Goal: Feedback & Contribution: Leave review/rating

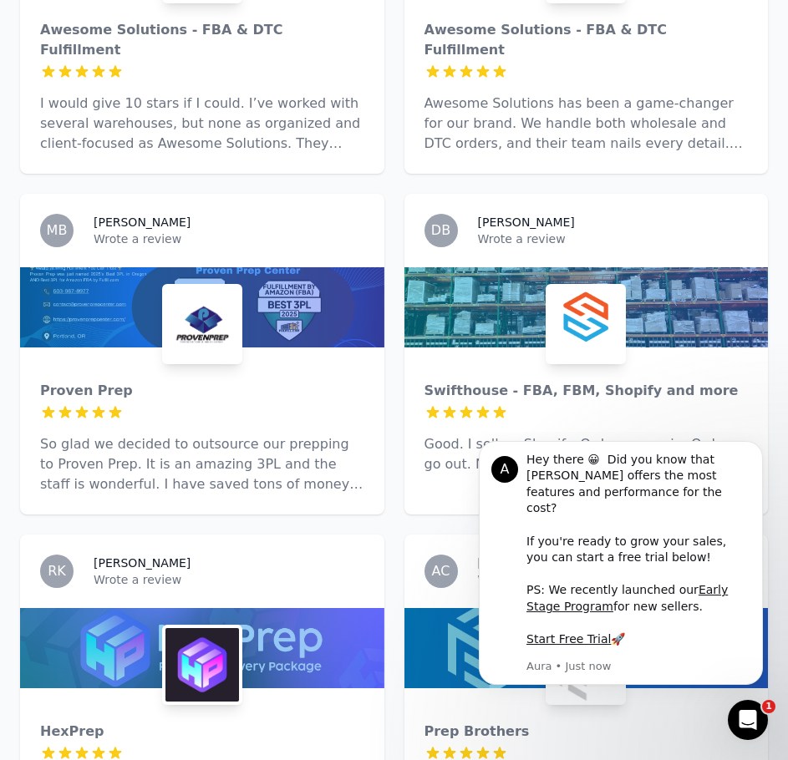
scroll to position [1754, 0]
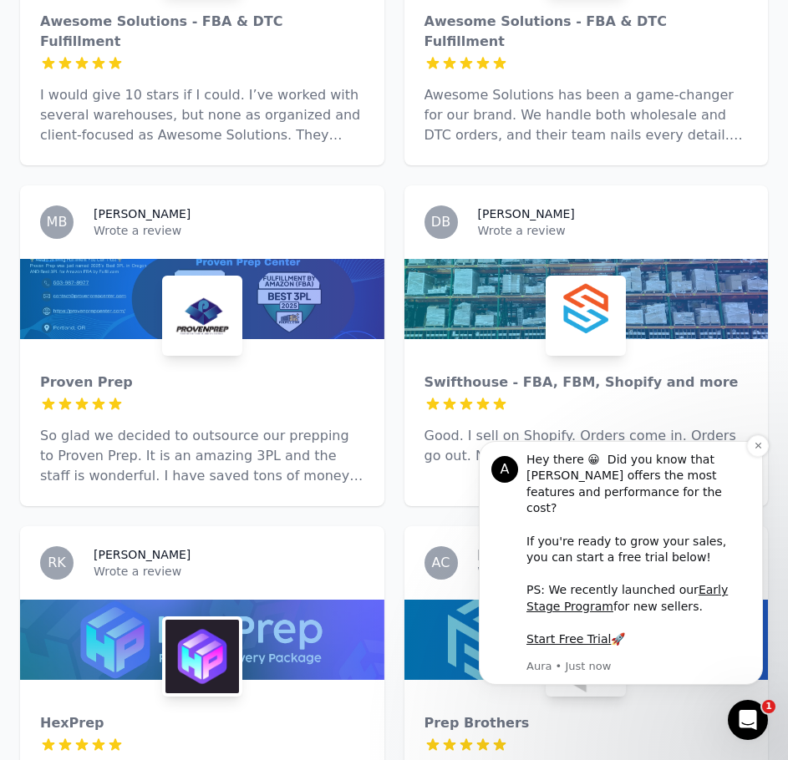
click at [503, 483] on div "A" at bounding box center [504, 469] width 27 height 27
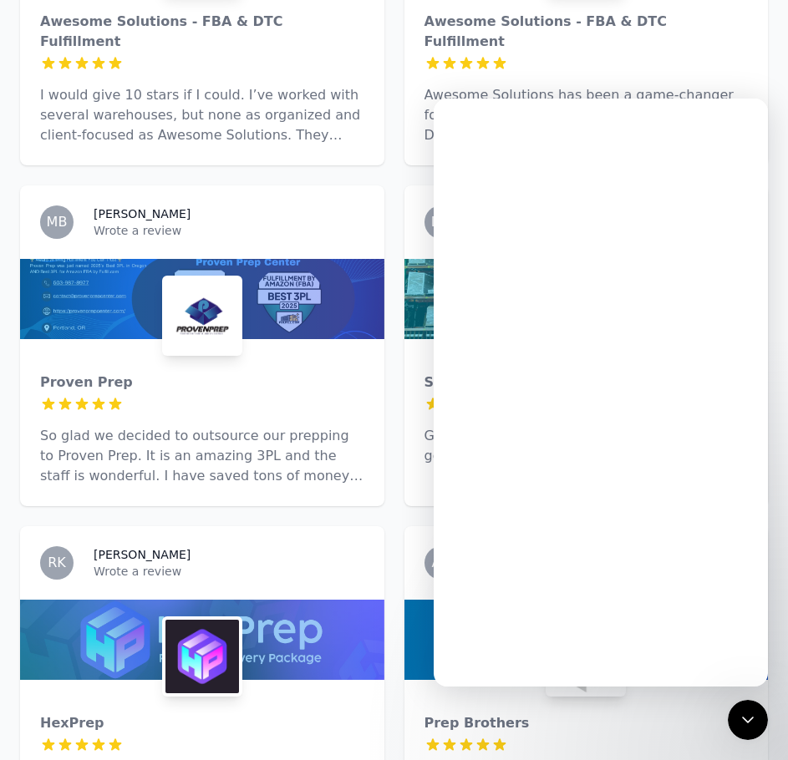
scroll to position [0, 0]
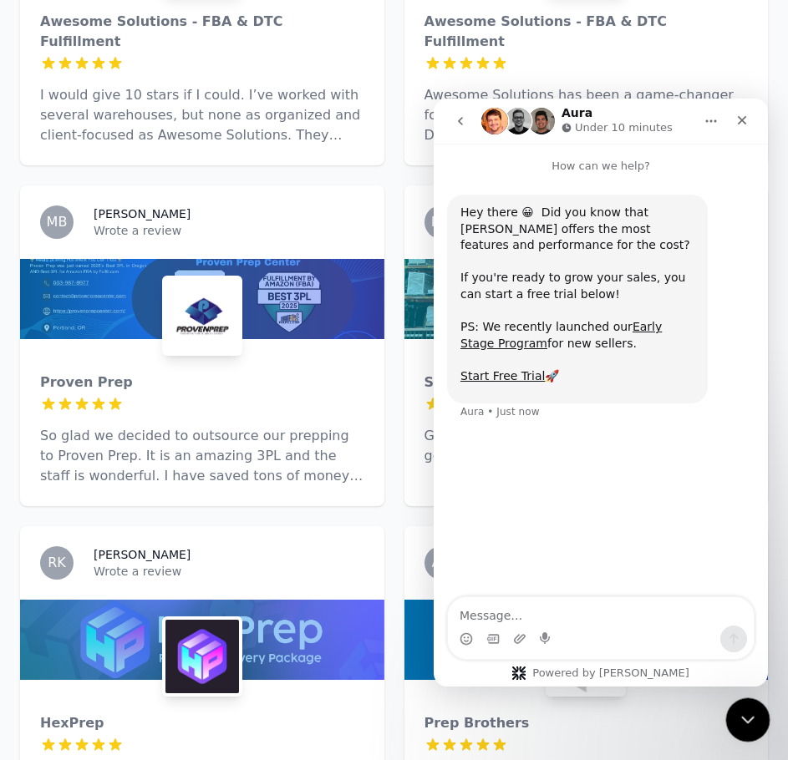
click at [730, 707] on div "Close Intercom Messenger" at bounding box center [745, 717] width 40 height 40
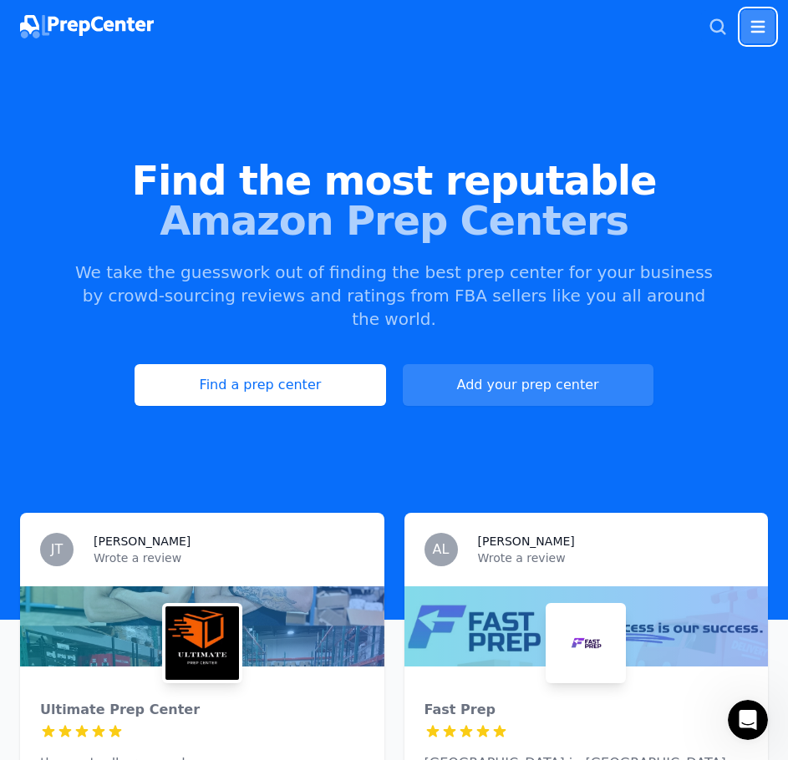
click at [753, 28] on icon "button" at bounding box center [758, 27] width 20 height 20
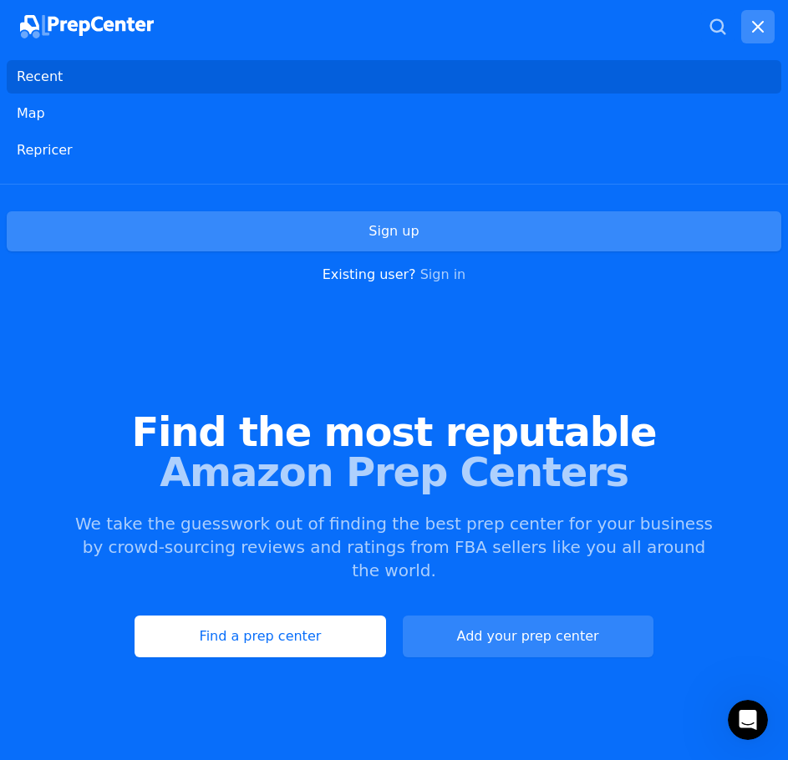
click at [445, 233] on link "Sign up" at bounding box center [394, 231] width 774 height 40
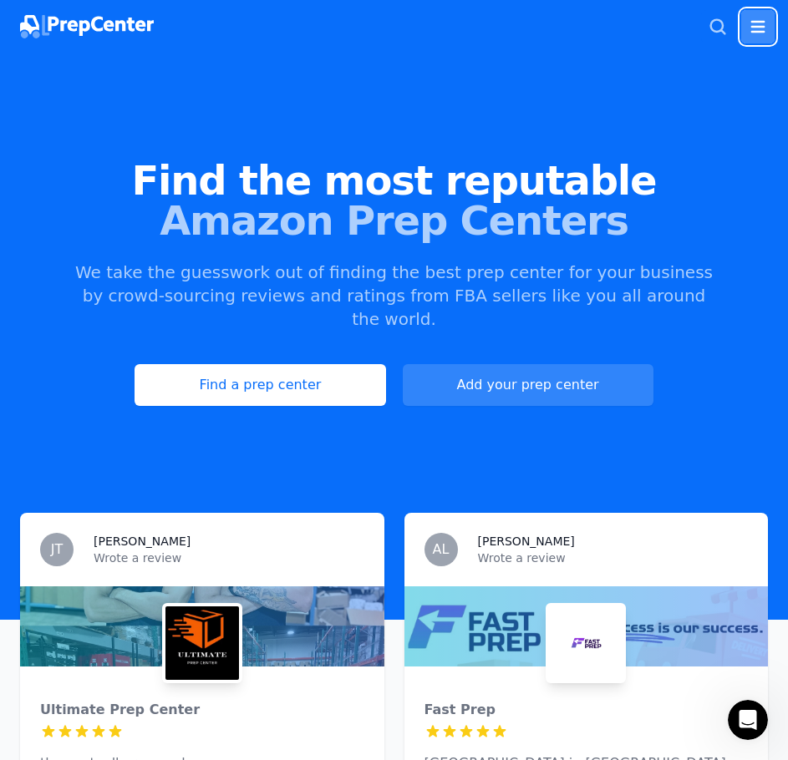
click at [754, 23] on icon "button" at bounding box center [758, 27] width 14 height 12
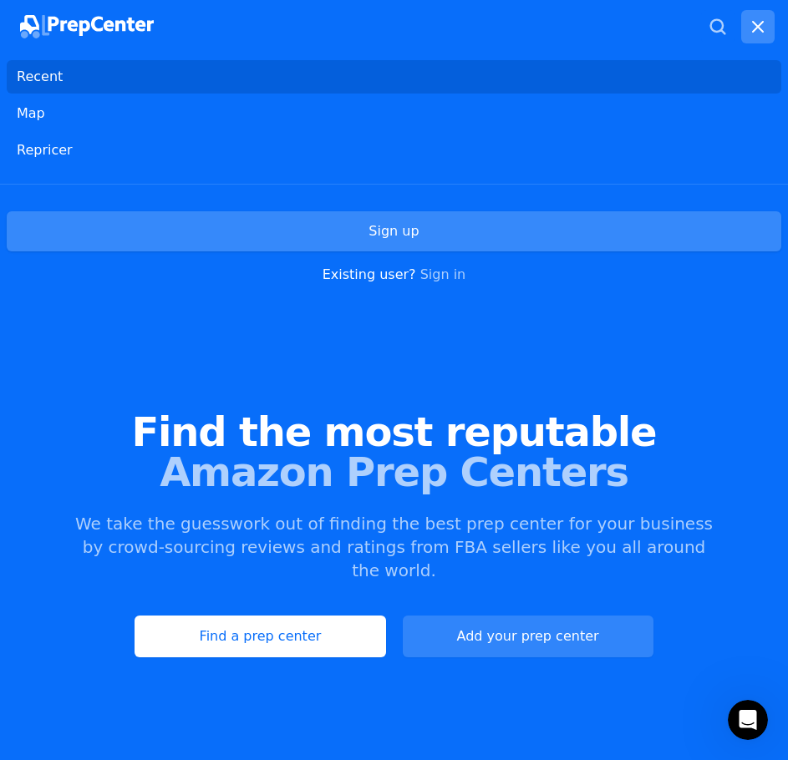
click at [363, 238] on link "Sign up" at bounding box center [394, 231] width 774 height 40
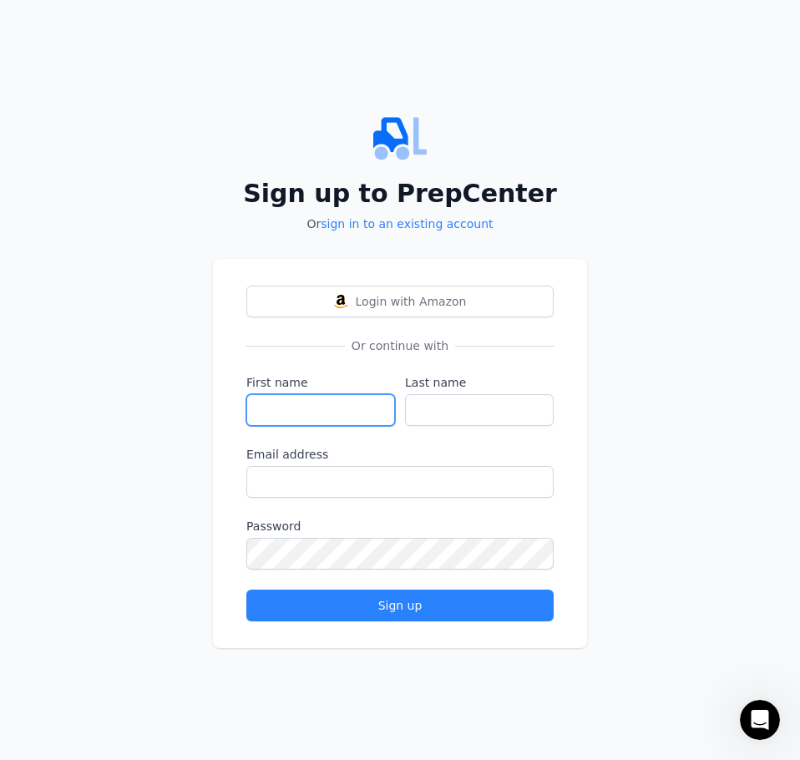
click at [349, 399] on input "First name" at bounding box center [320, 410] width 149 height 32
type input "[PERSON_NAME]"
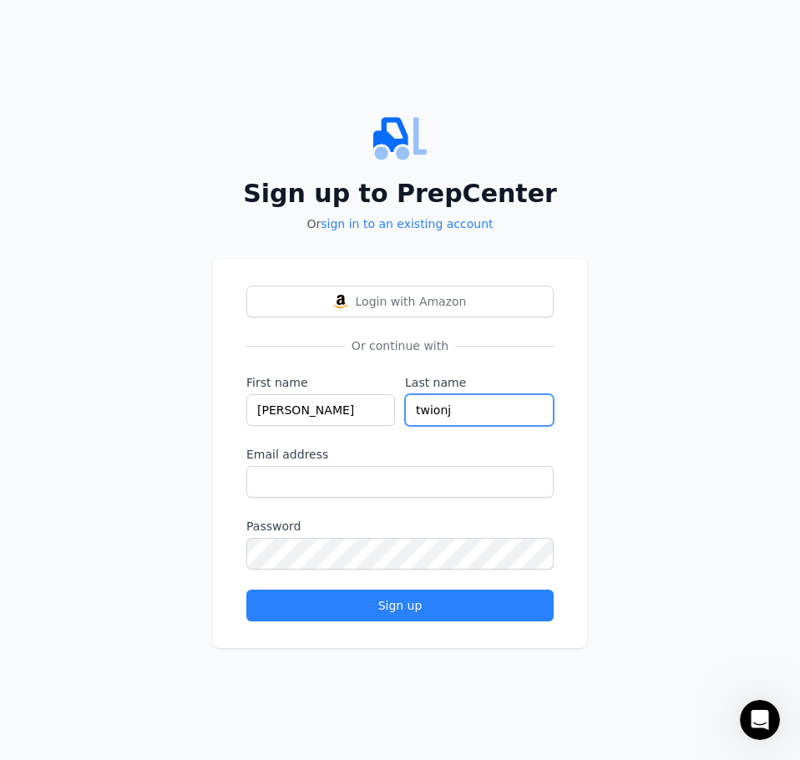
type input "twionj"
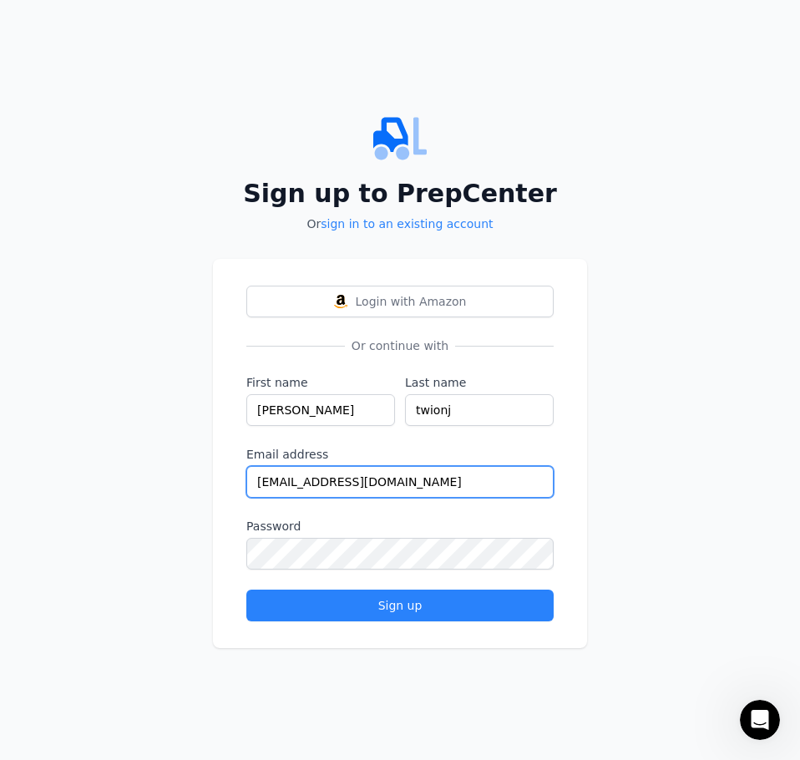
type input "[EMAIL_ADDRESS][DOMAIN_NAME]"
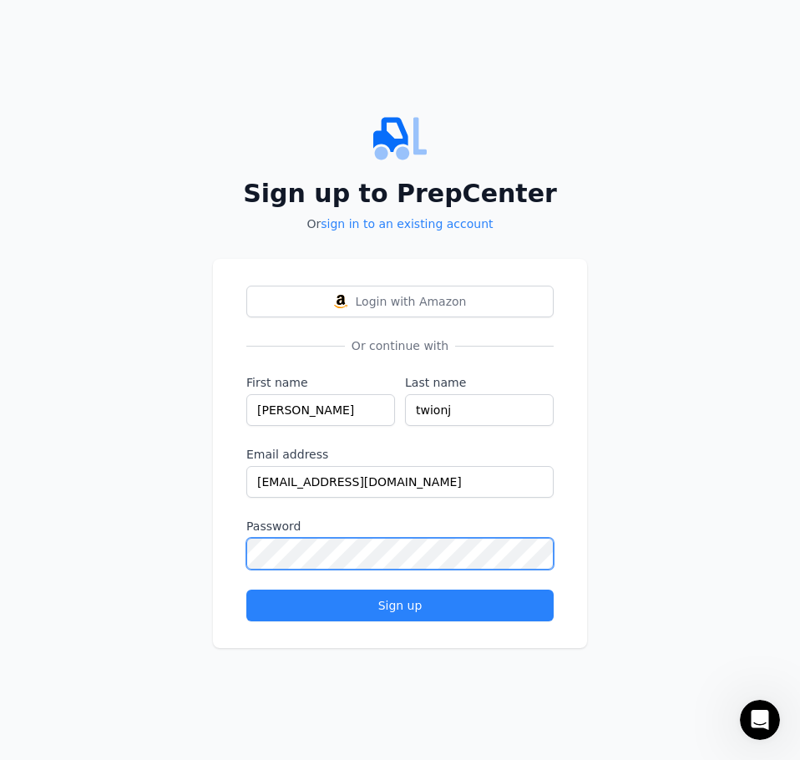
click at [246, 590] on button "Sign up" at bounding box center [399, 606] width 307 height 32
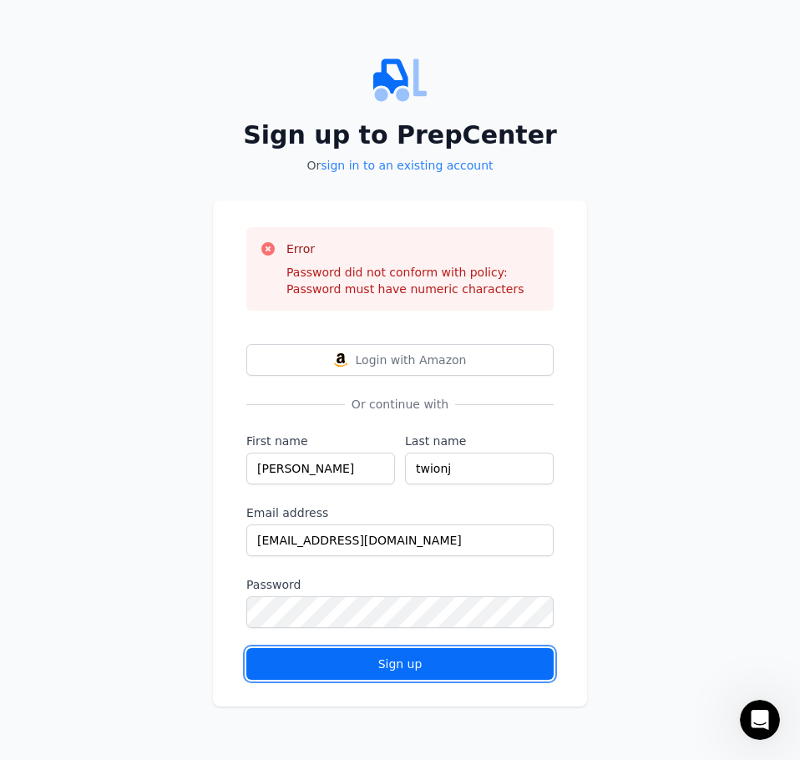
click at [385, 676] on button "Sign up" at bounding box center [399, 664] width 307 height 32
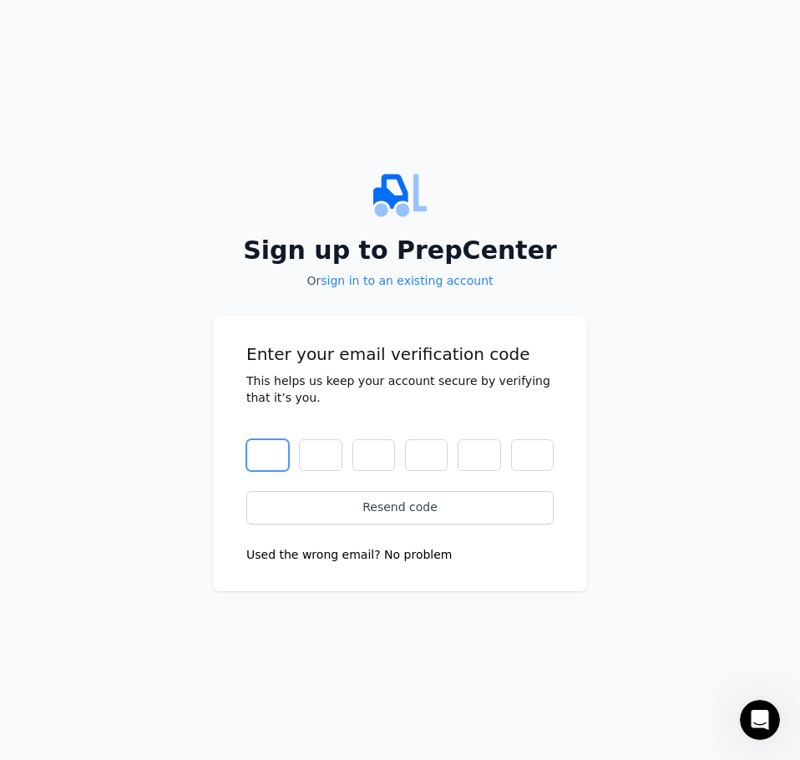
click at [247, 457] on input "text" at bounding box center [267, 455] width 43 height 32
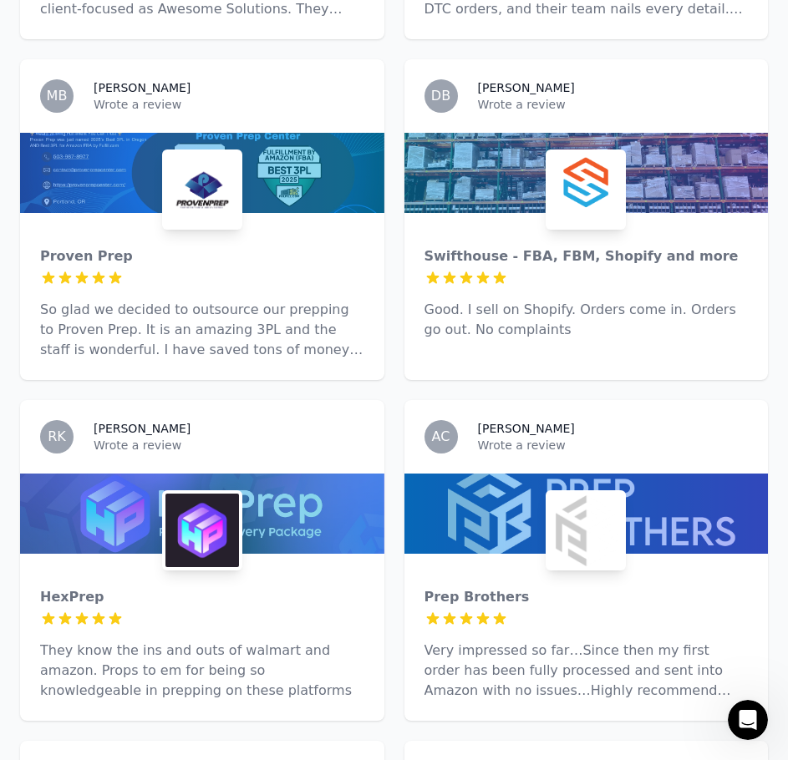
scroll to position [2088, 0]
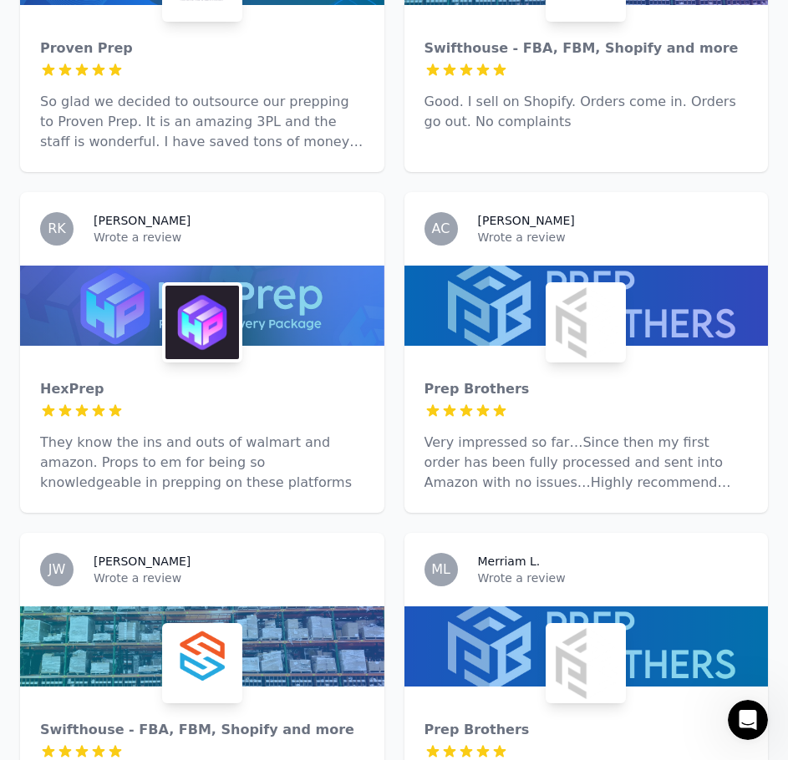
click at [145, 346] on div "HexPrep 5 out of 5 stars They know the ins and outs of walmart and amazon. Prop…" at bounding box center [202, 429] width 364 height 167
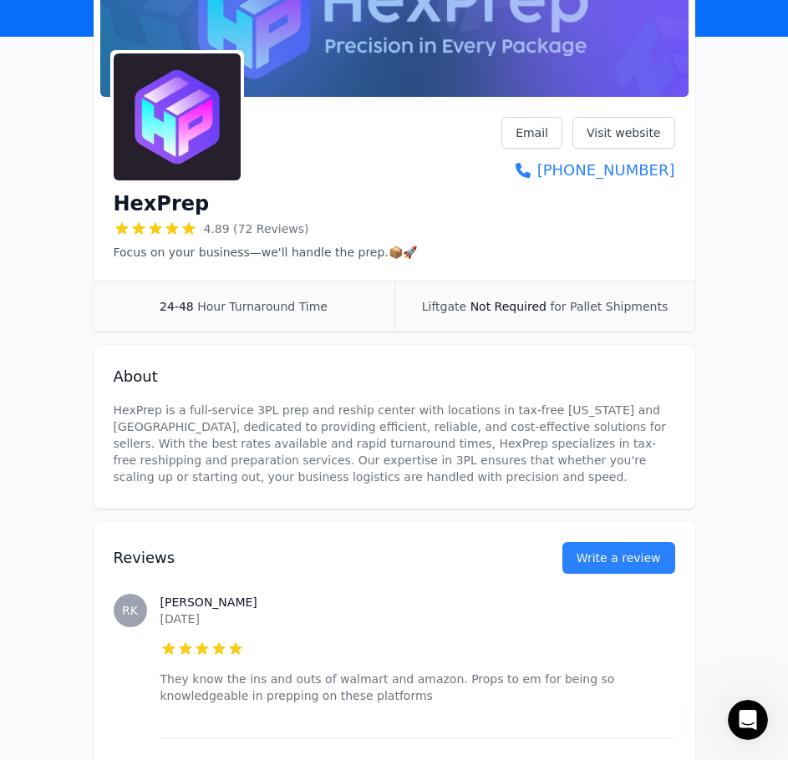
scroll to position [251, 0]
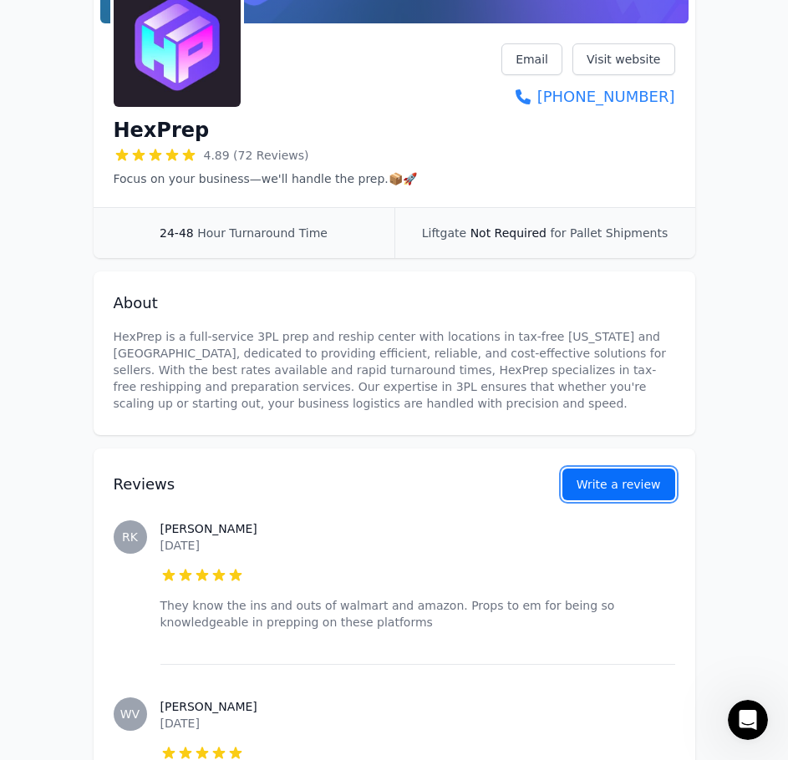
click at [620, 500] on button "Write a review" at bounding box center [618, 485] width 113 height 32
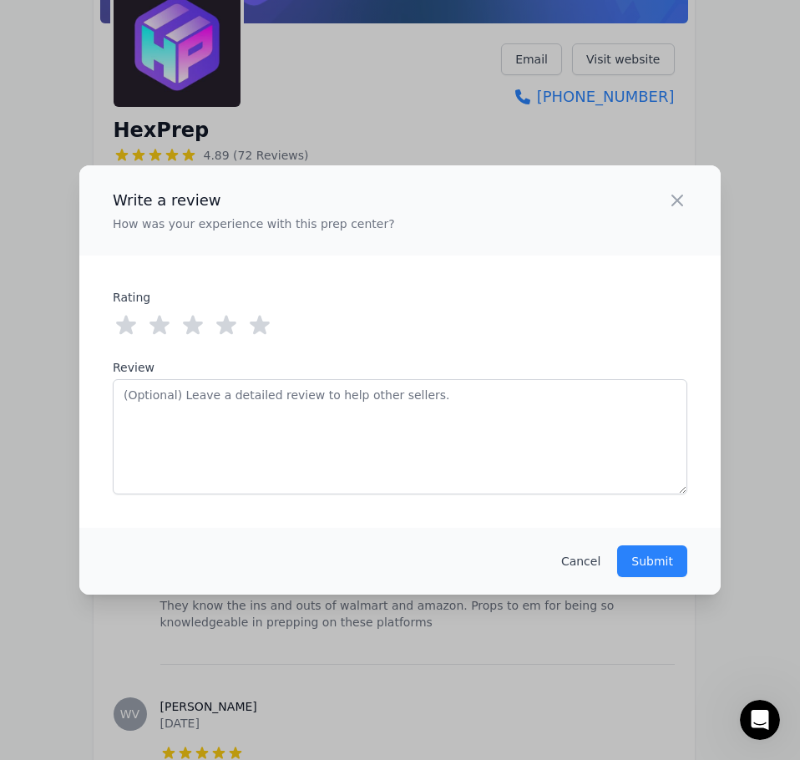
click at [262, 332] on icon at bounding box center [260, 325] width 20 height 19
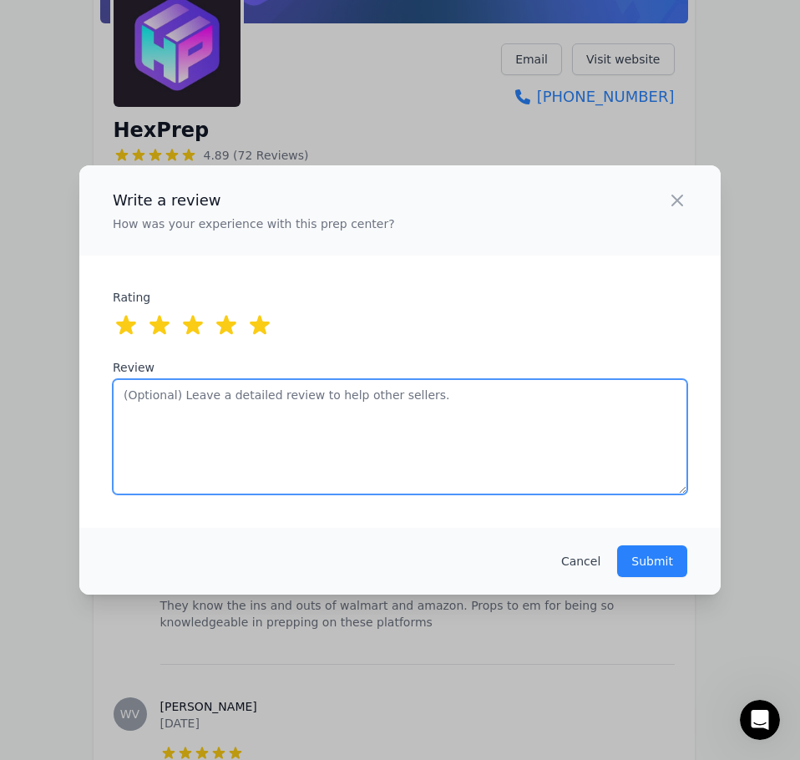
click at [319, 411] on textarea "Review" at bounding box center [400, 436] width 575 height 115
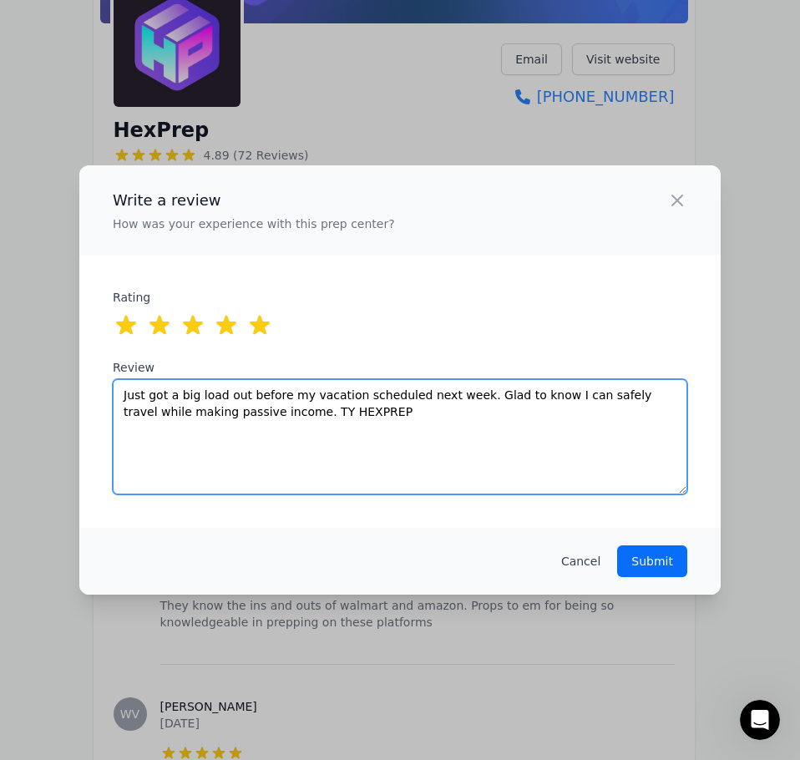
type textarea "Just got a big load out before my vacation scheduled next week. Glad to know I …"
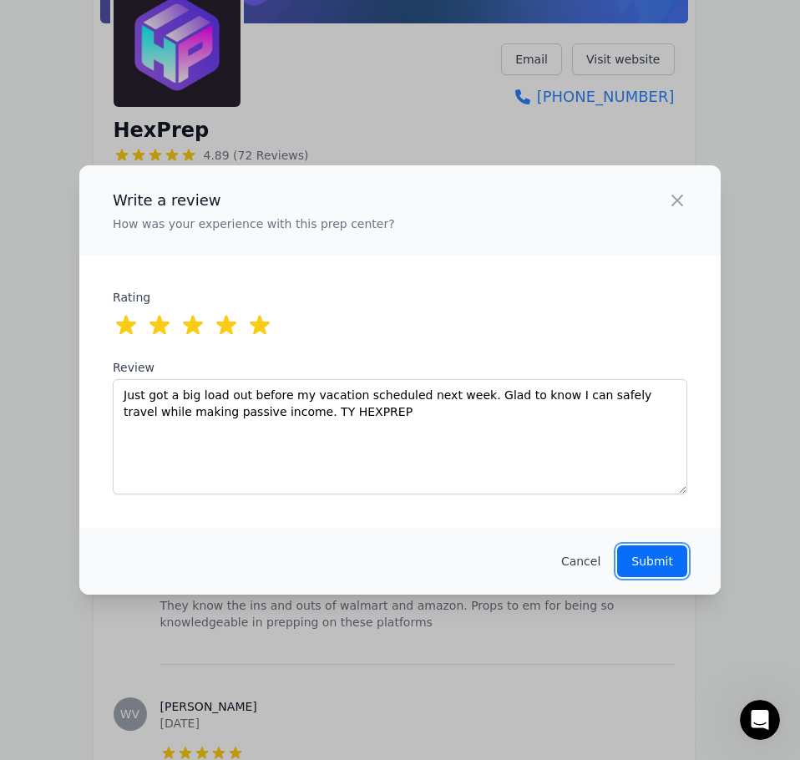
click at [656, 565] on p "Submit" at bounding box center [652, 561] width 42 height 17
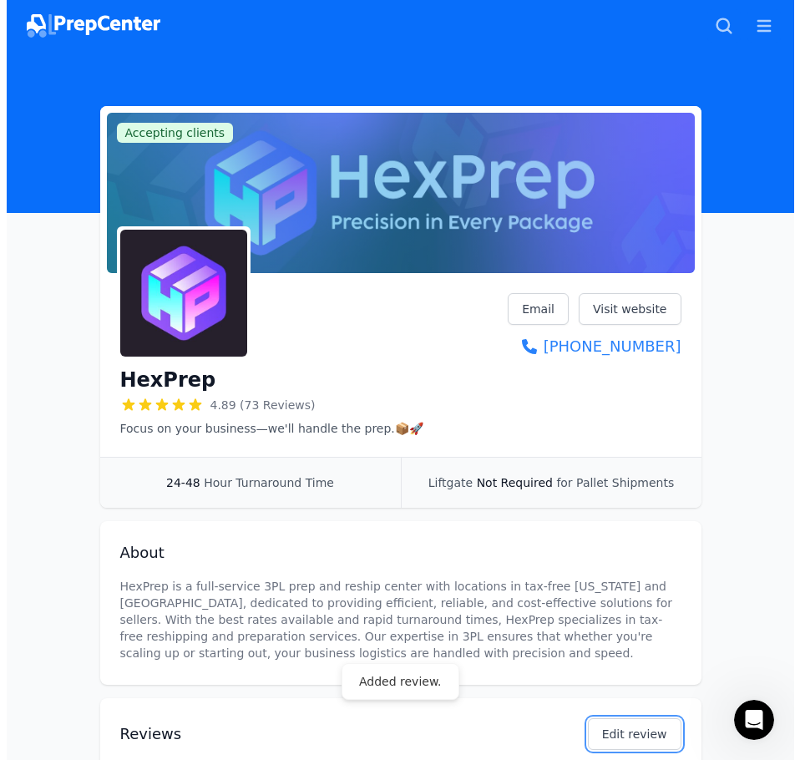
scroll to position [0, 0]
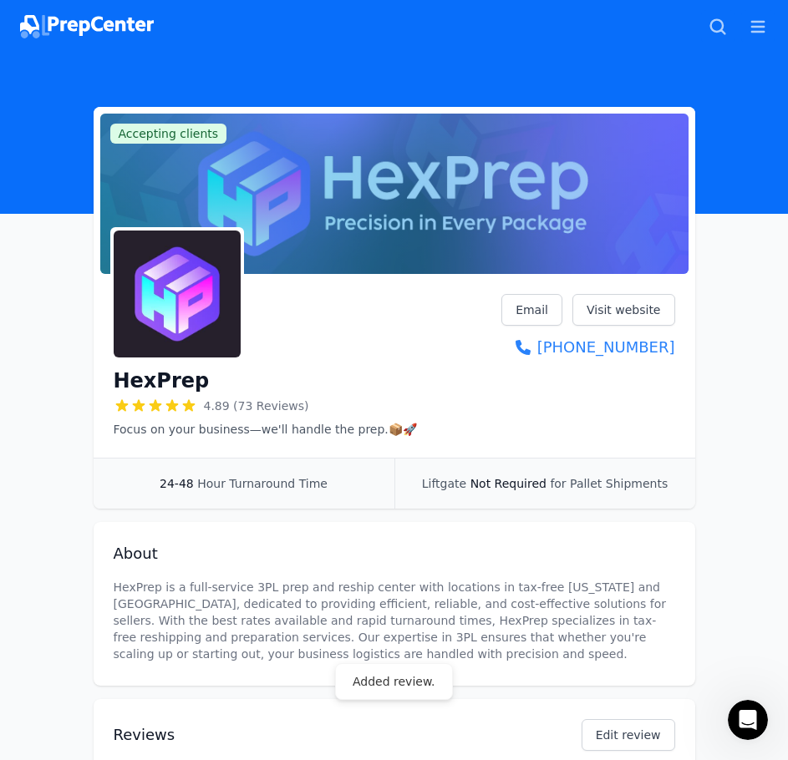
click at [77, 26] on img at bounding box center [87, 26] width 134 height 23
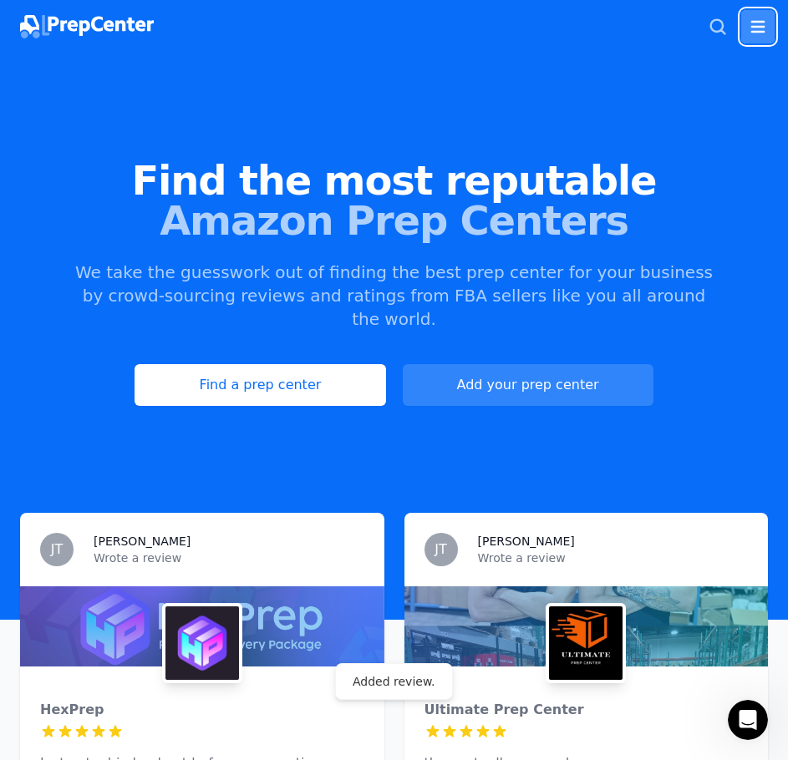
click at [770, 22] on button "Open main menu" at bounding box center [757, 26] width 33 height 33
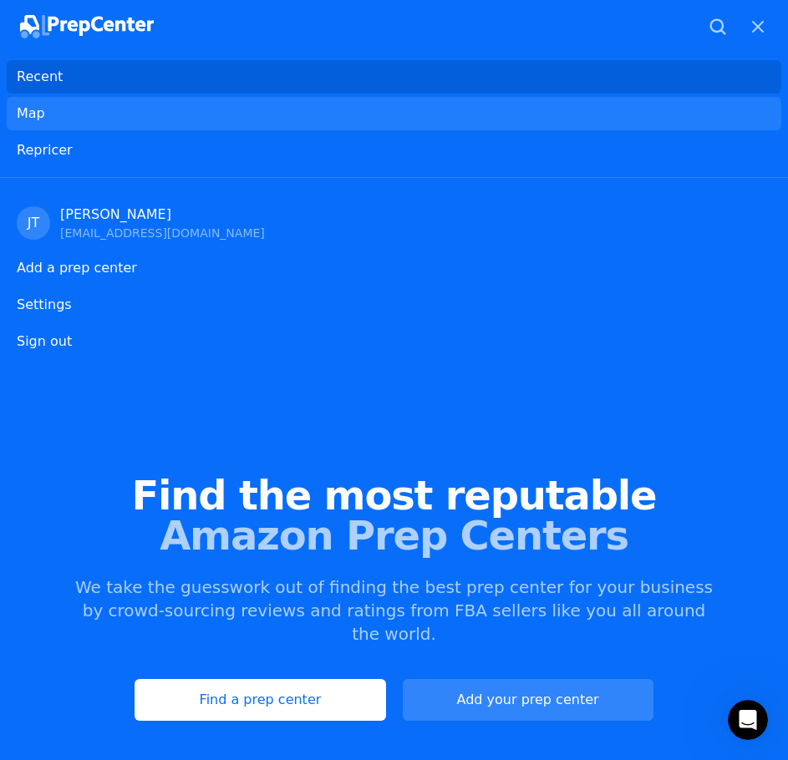
click at [110, 114] on link "Map" at bounding box center [394, 113] width 774 height 33
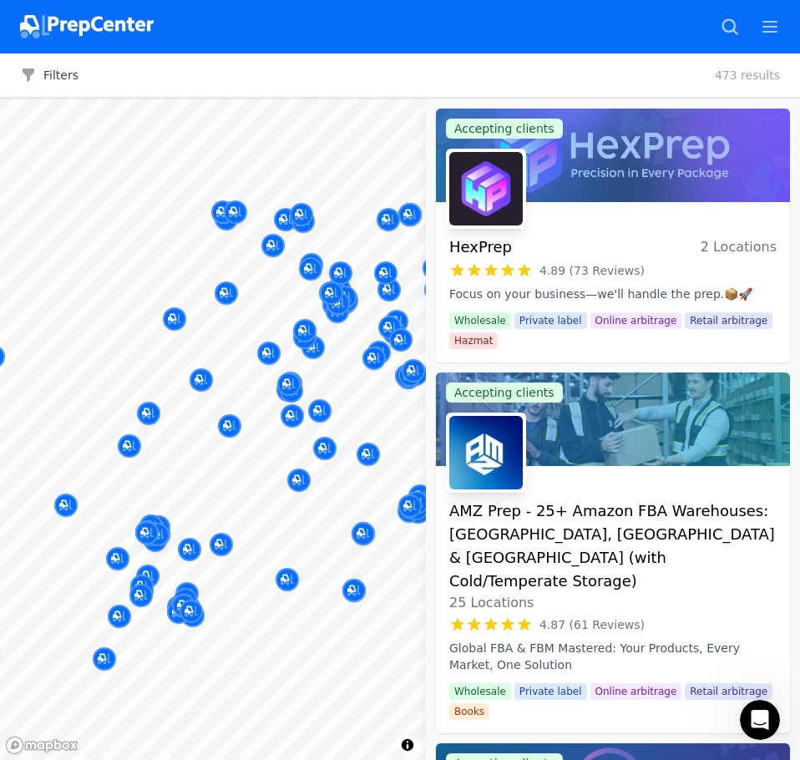
click at [6, 333] on body "Recent Map Repricer Search prep centers Ctrl K Open main menu Add a prep center…" at bounding box center [400, 380] width 800 height 760
